Goal: Communication & Community: Participate in discussion

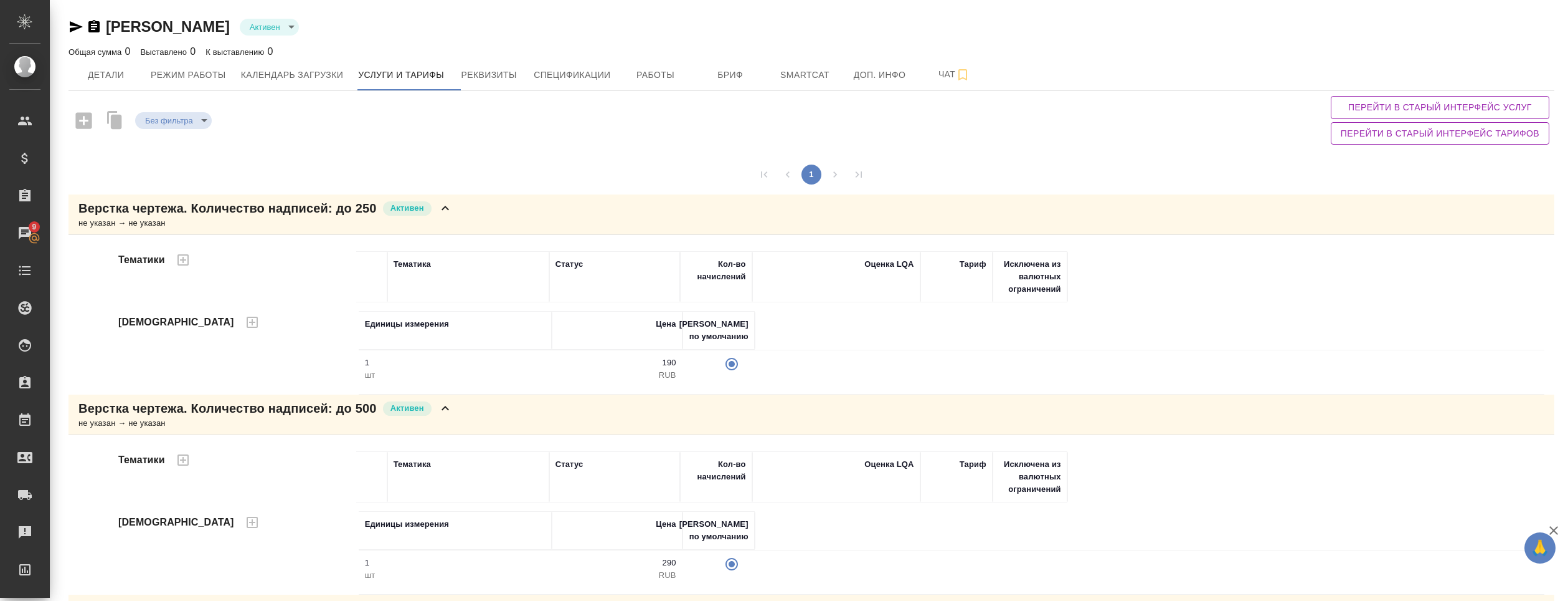
scroll to position [187, 0]
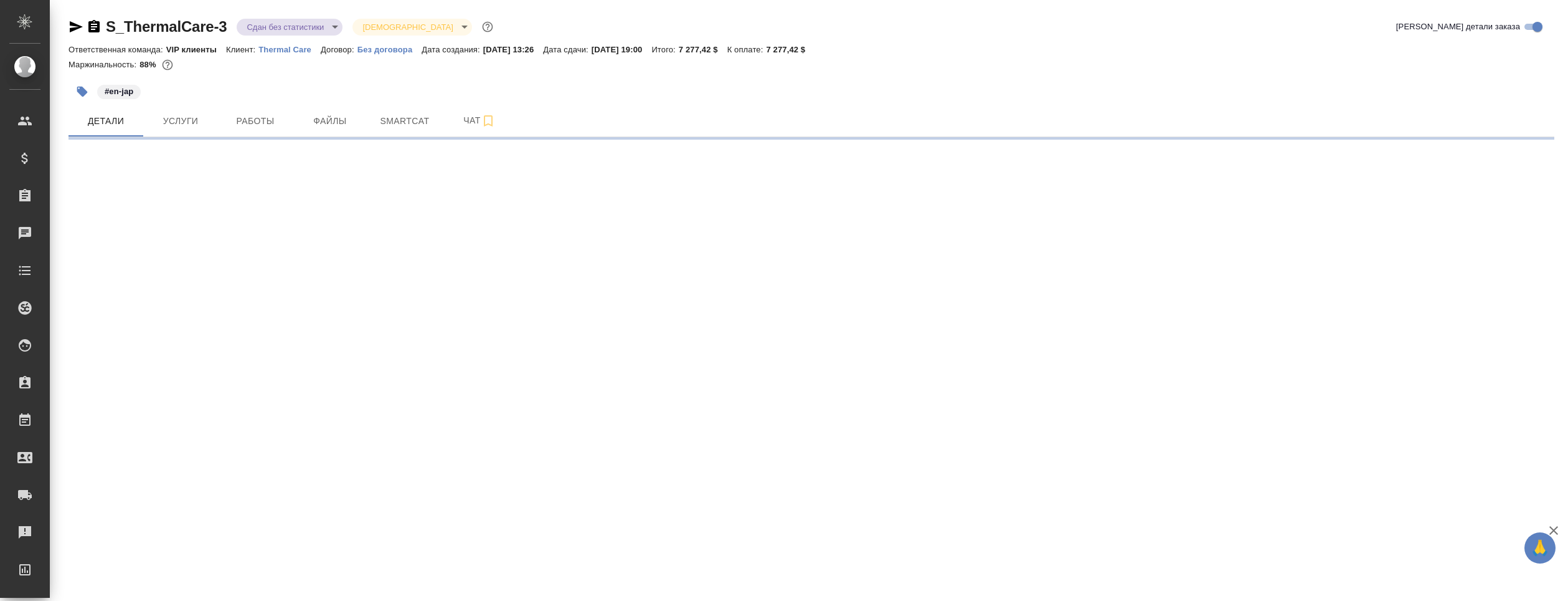
select select "RU"
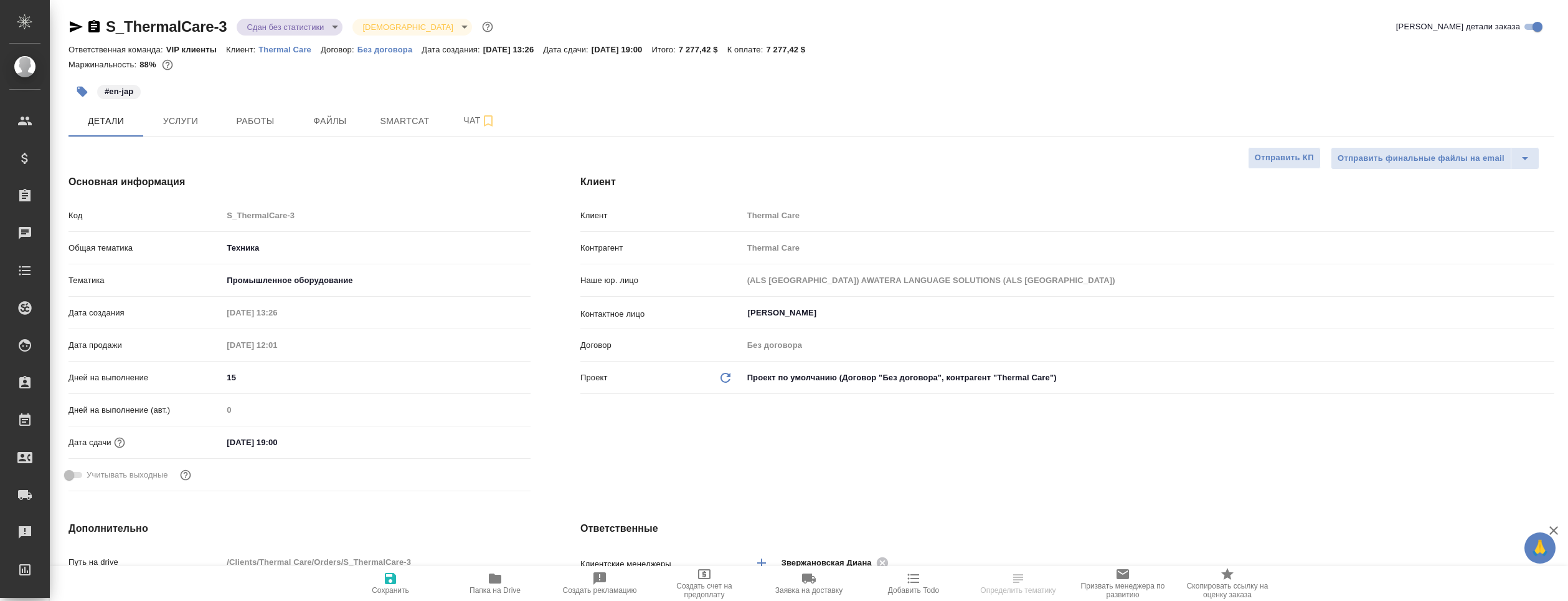
type textarea "x"
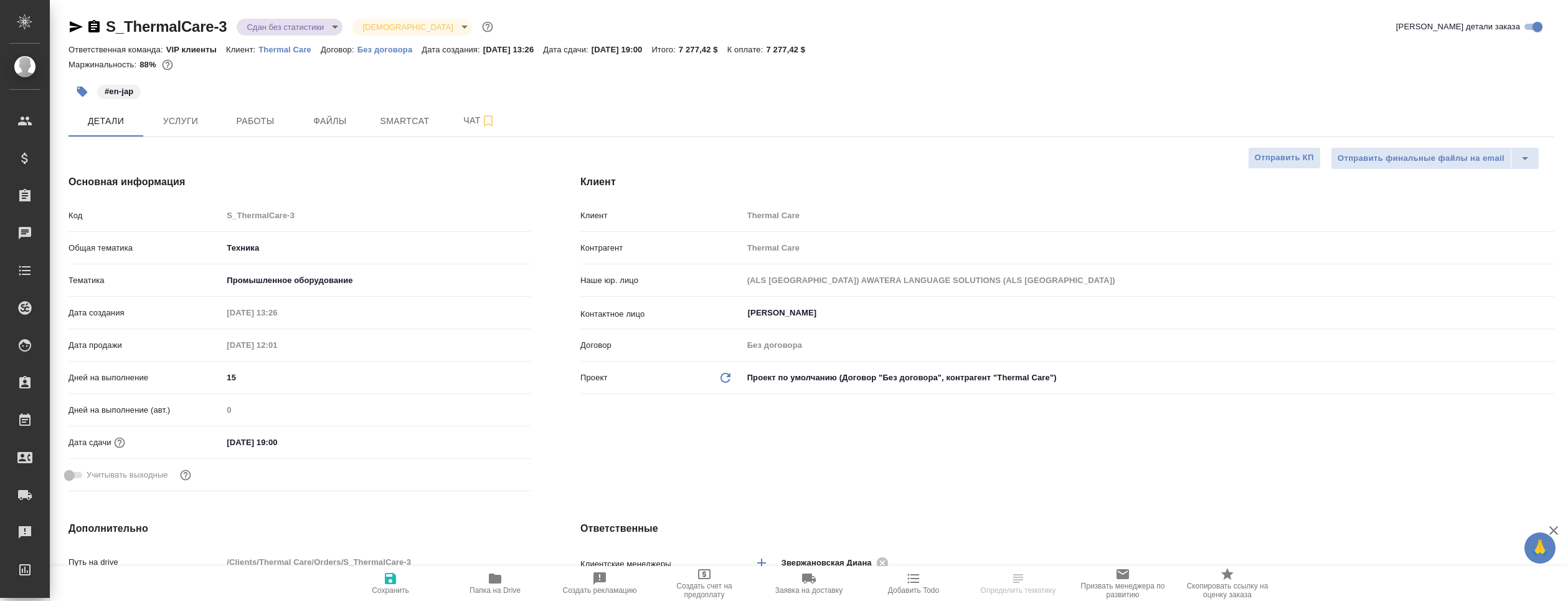
type textarea "x"
click at [472, 116] on span "Чат" at bounding box center [479, 120] width 60 height 16
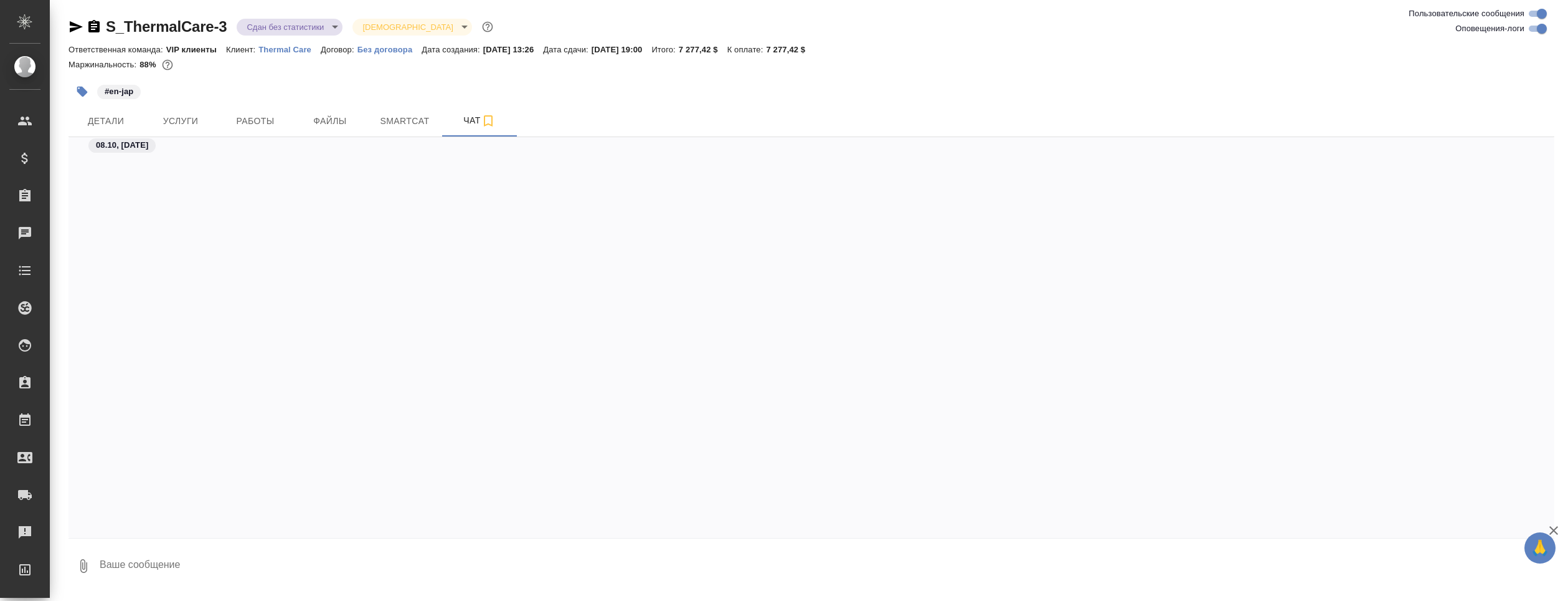
scroll to position [10628, 0]
